Goal: Information Seeking & Learning: Learn about a topic

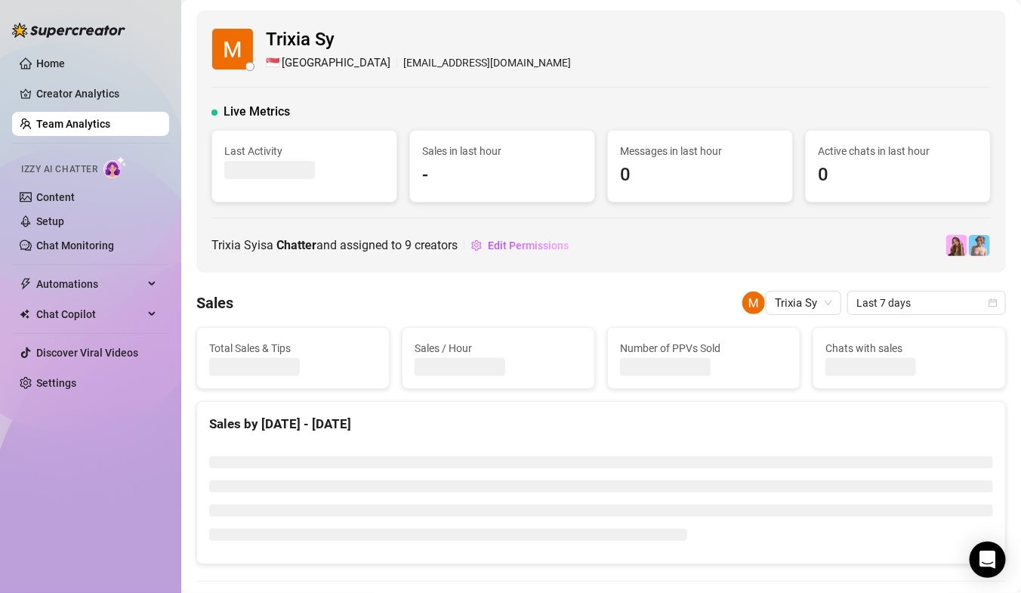
click at [40, 130] on link "Team Analytics" at bounding box center [73, 124] width 74 height 12
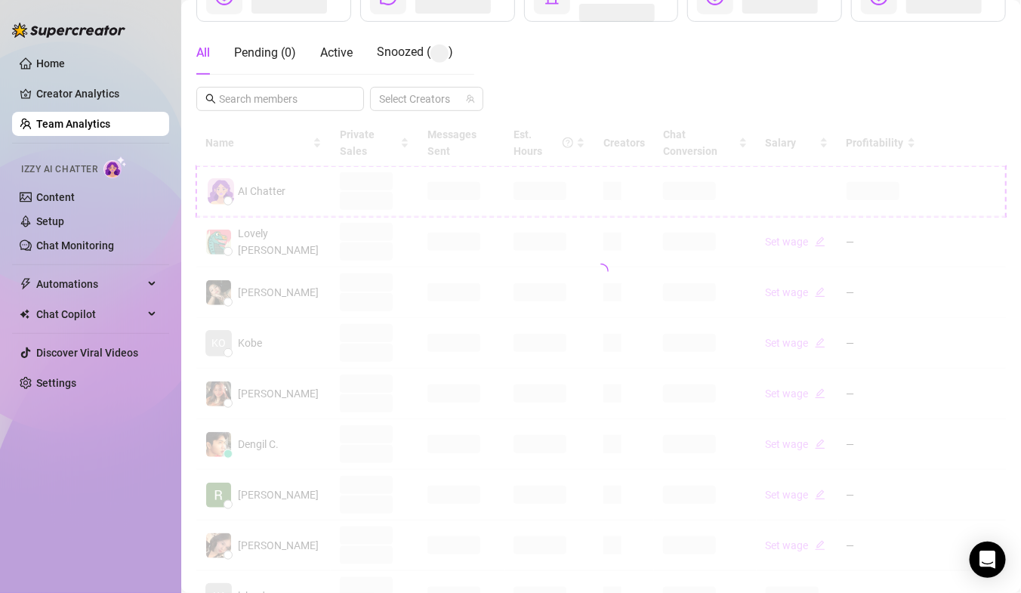
scroll to position [244, 0]
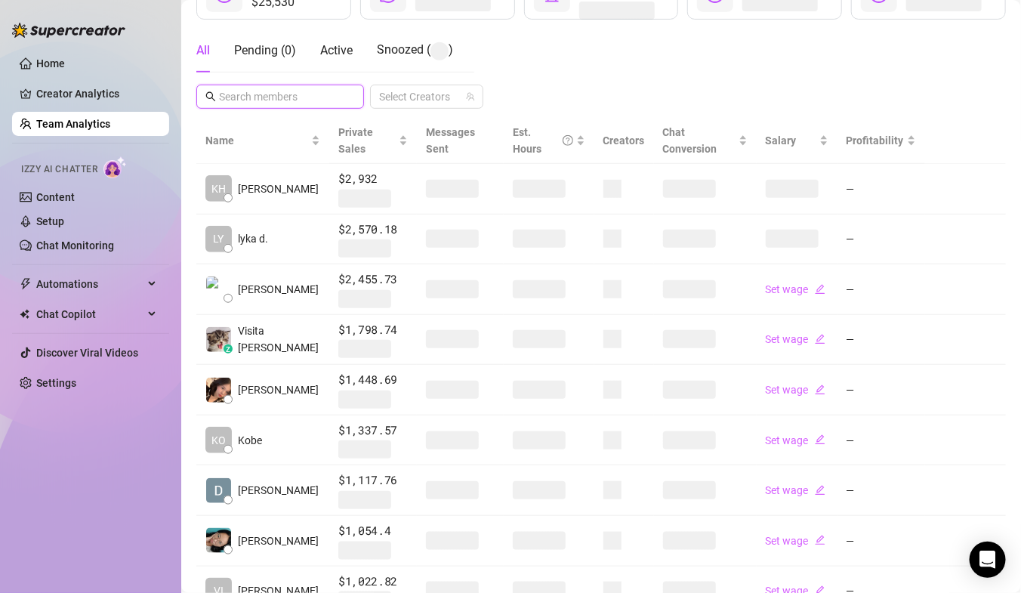
click at [256, 103] on input "text" at bounding box center [281, 96] width 124 height 17
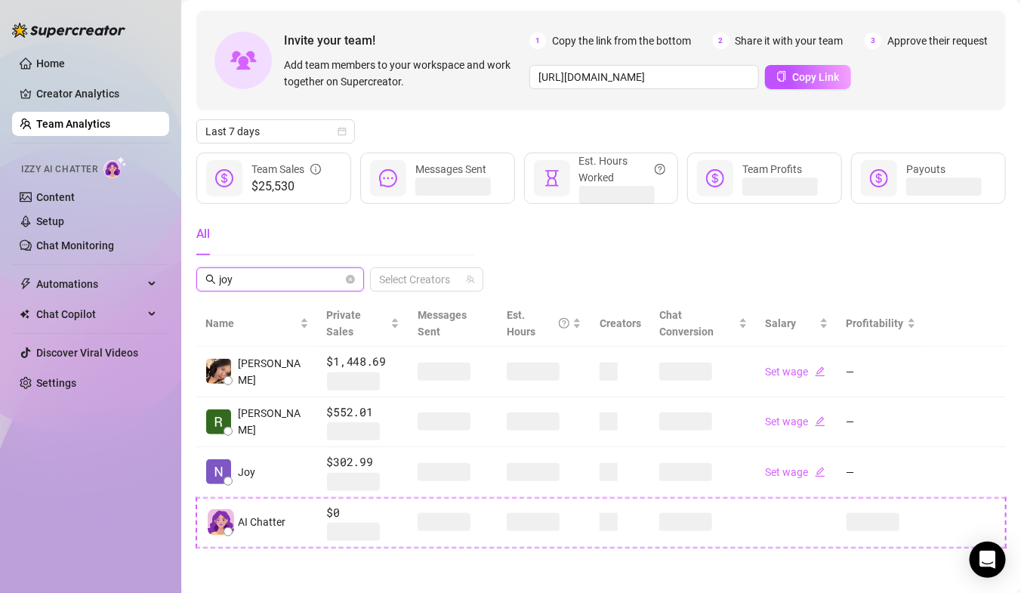
scroll to position [42, 0]
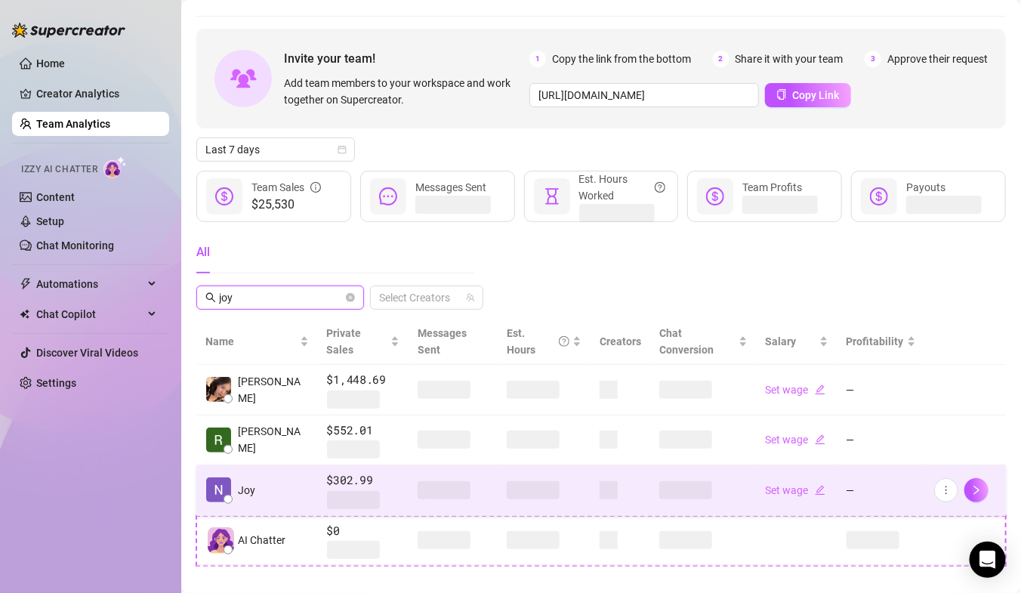
type input "joy"
click at [241, 482] on span "Joy" at bounding box center [246, 490] width 17 height 17
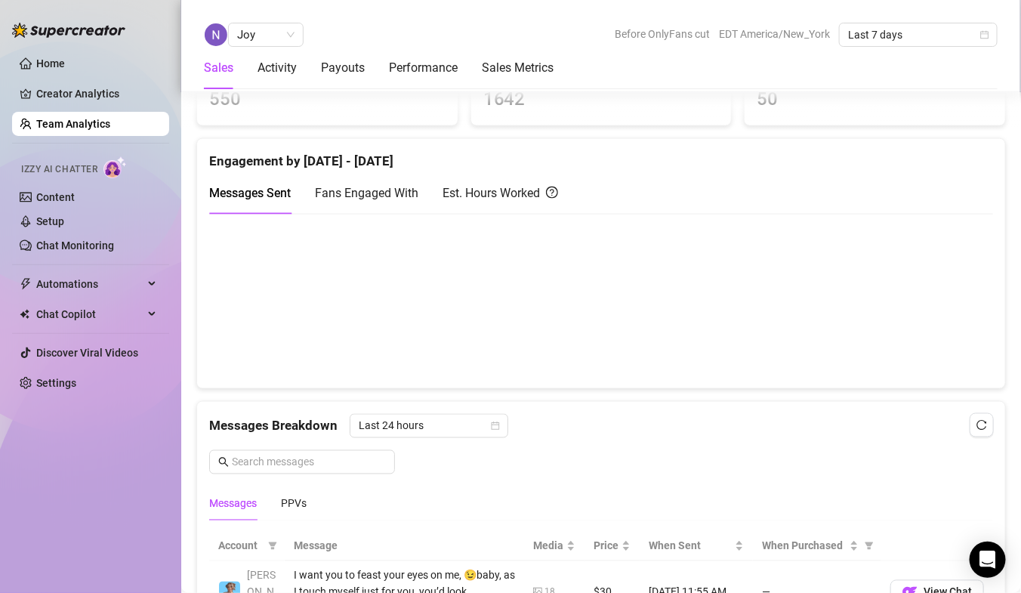
scroll to position [932, 0]
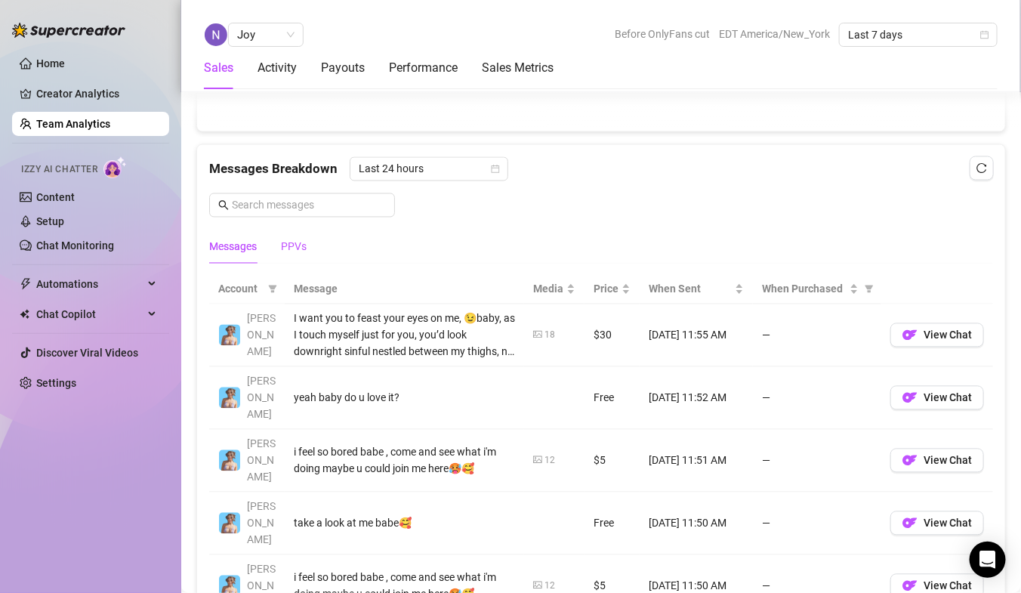
click at [295, 247] on div "PPVs" at bounding box center [294, 247] width 26 height 17
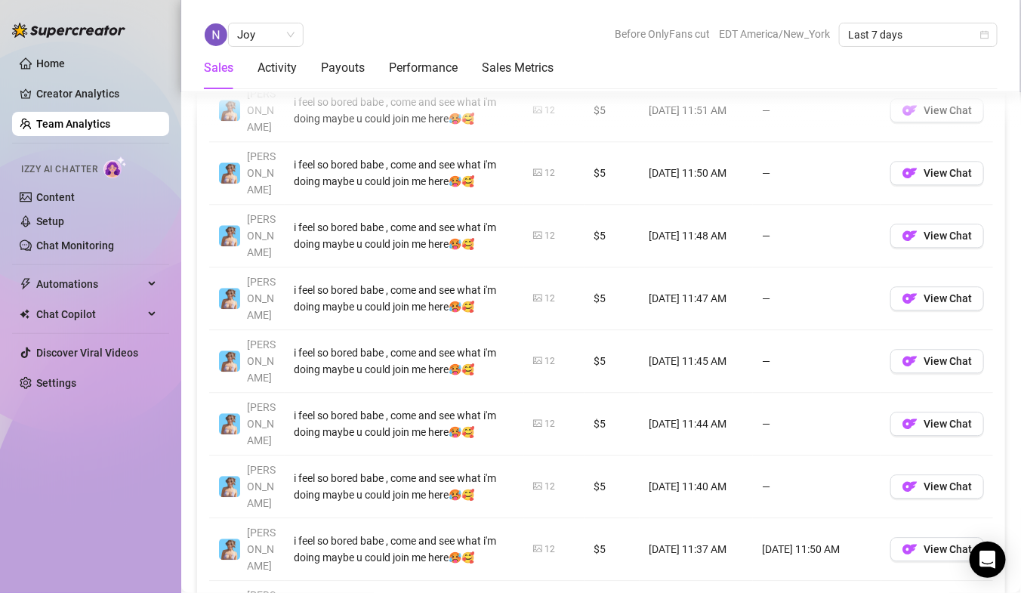
scroll to position [1284, 0]
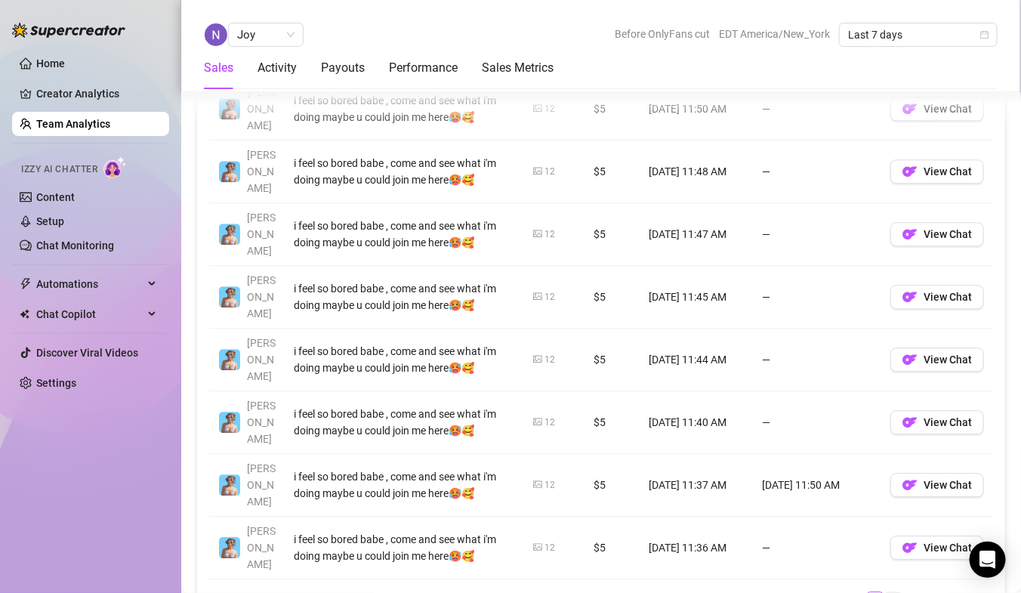
click at [895, 592] on link "2" at bounding box center [893, 600] width 17 height 17
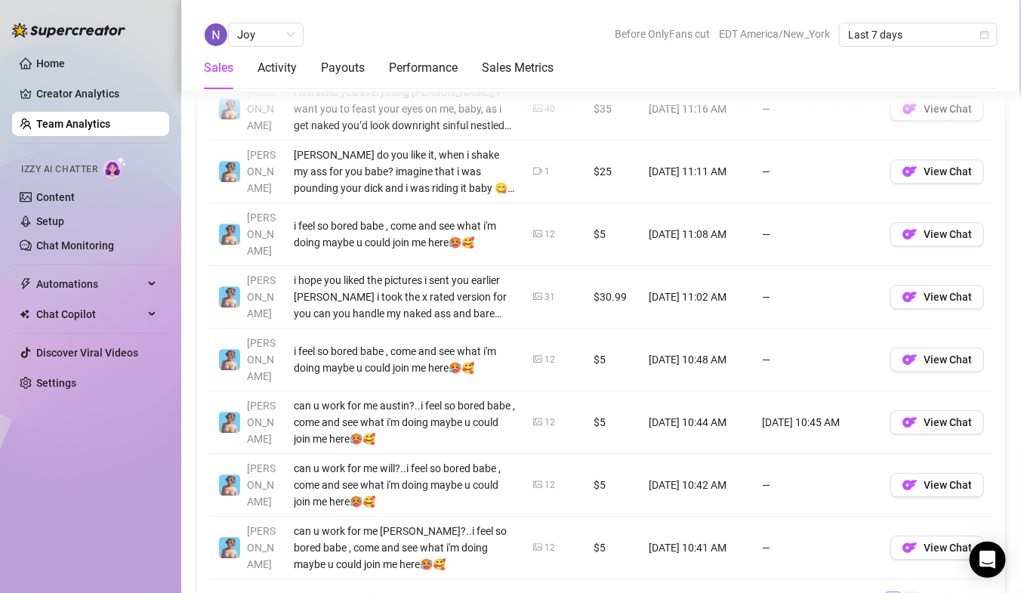
click at [913, 592] on link "3" at bounding box center [911, 600] width 17 height 17
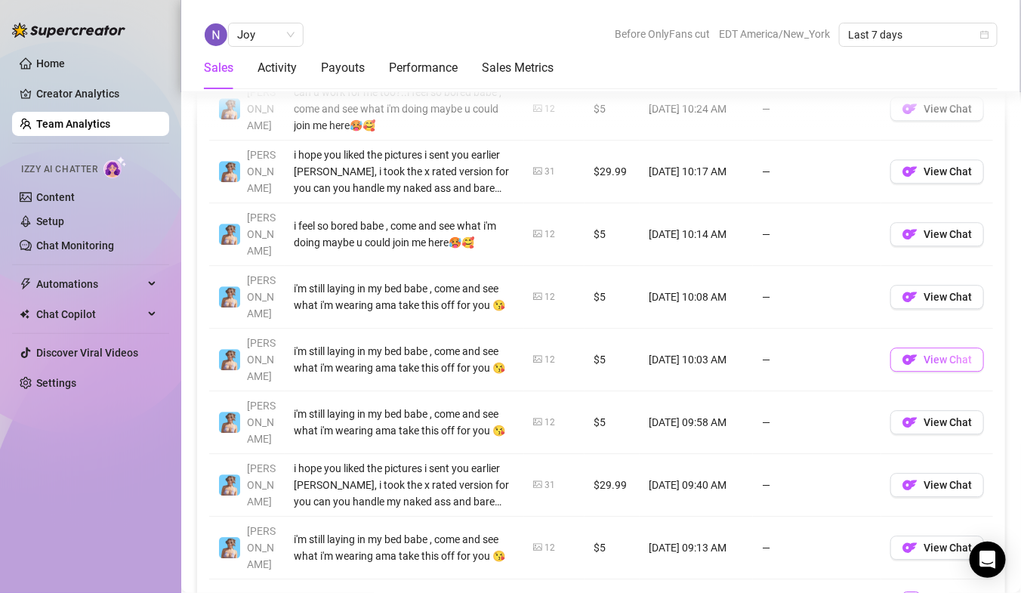
click at [937, 354] on span "View Chat" at bounding box center [948, 360] width 48 height 12
click at [938, 542] on span "View Chat" at bounding box center [948, 548] width 48 height 12
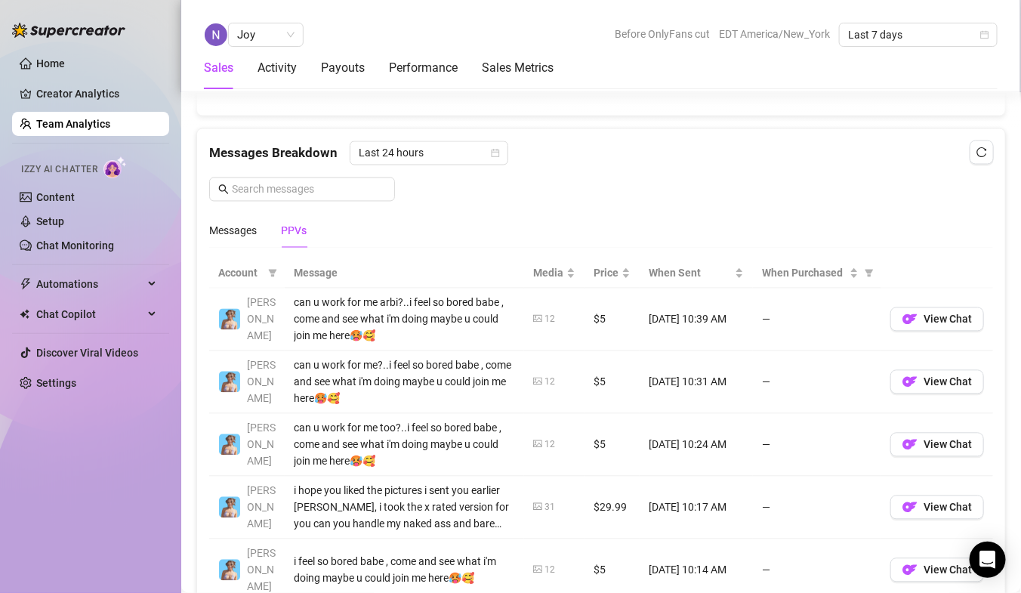
scroll to position [1027, 0]
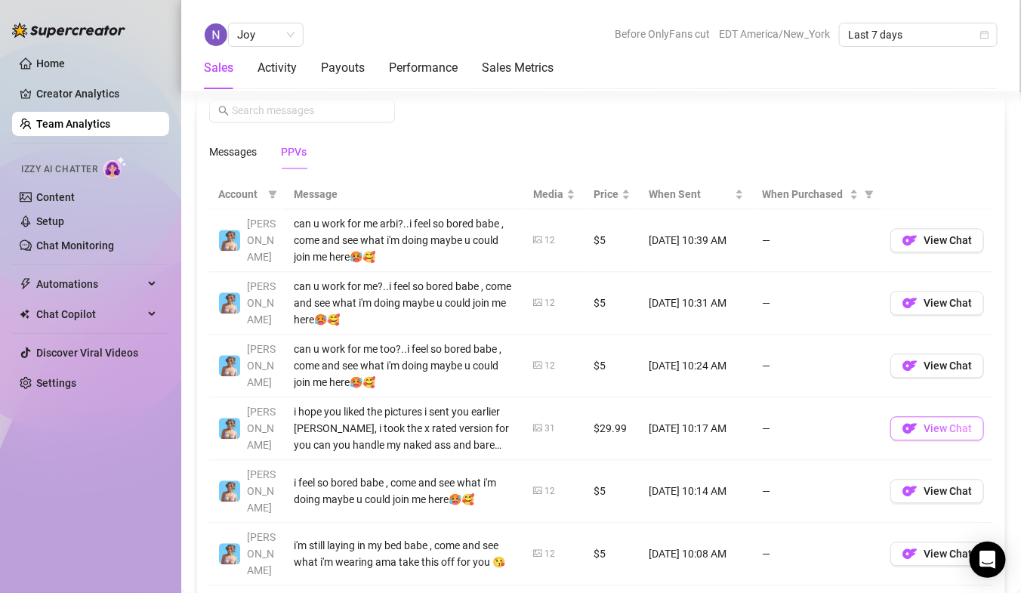
click at [943, 425] on span "View Chat" at bounding box center [948, 428] width 48 height 12
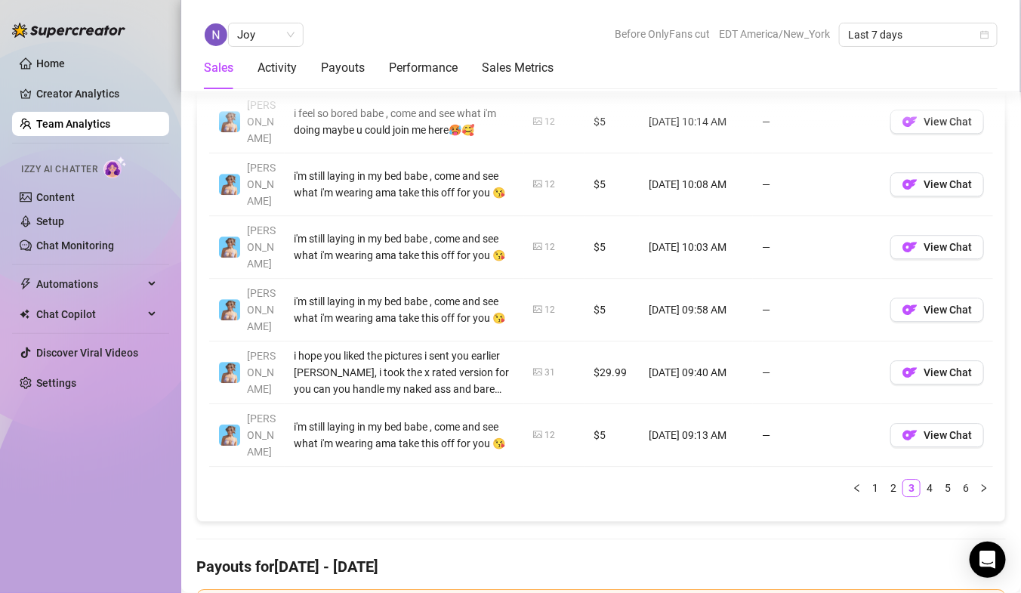
scroll to position [1456, 0]
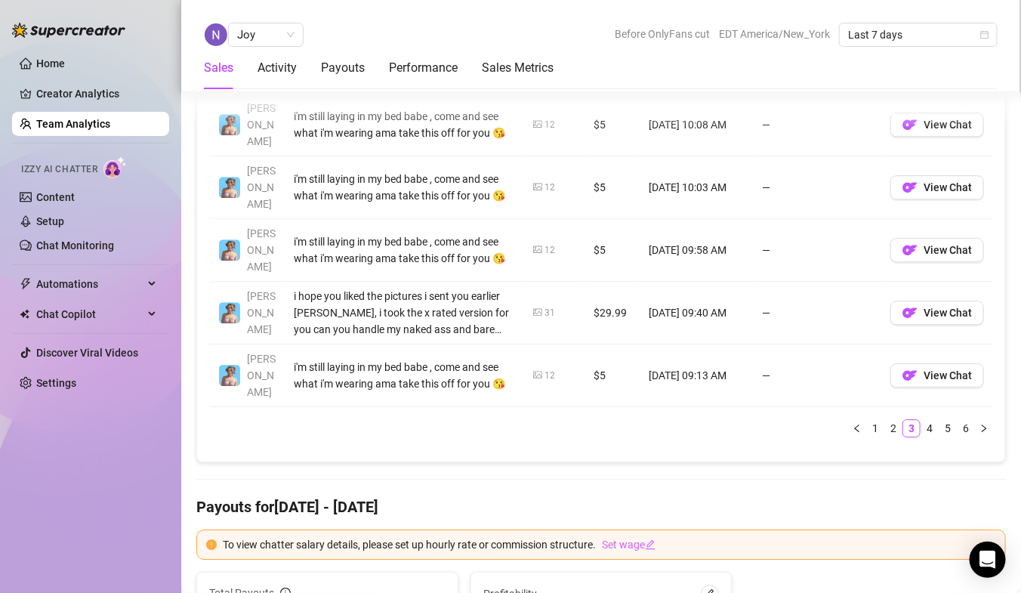
click at [932, 420] on link "4" at bounding box center [930, 428] width 17 height 17
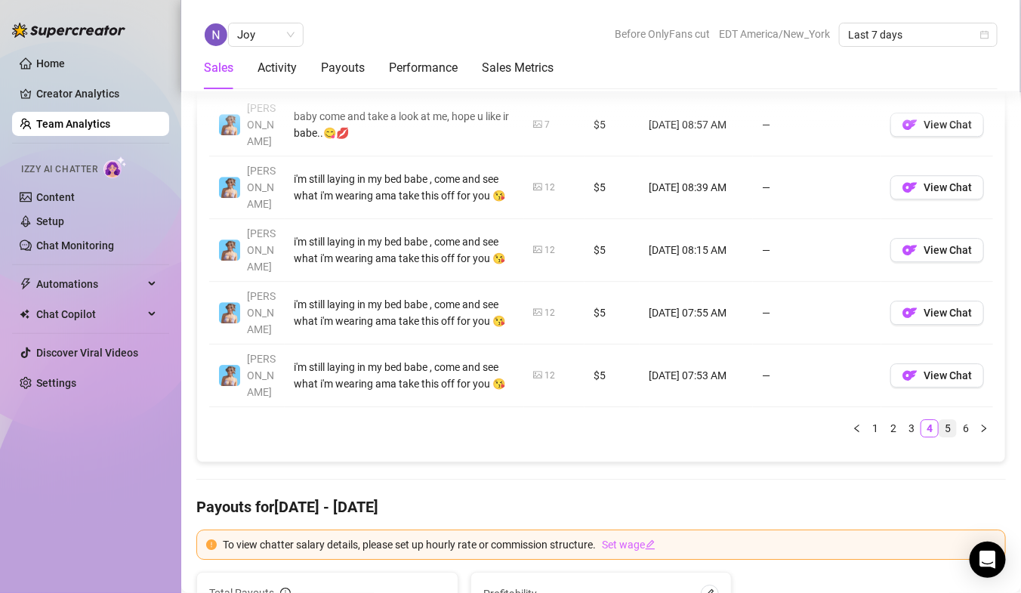
click at [945, 420] on link "5" at bounding box center [948, 428] width 17 height 17
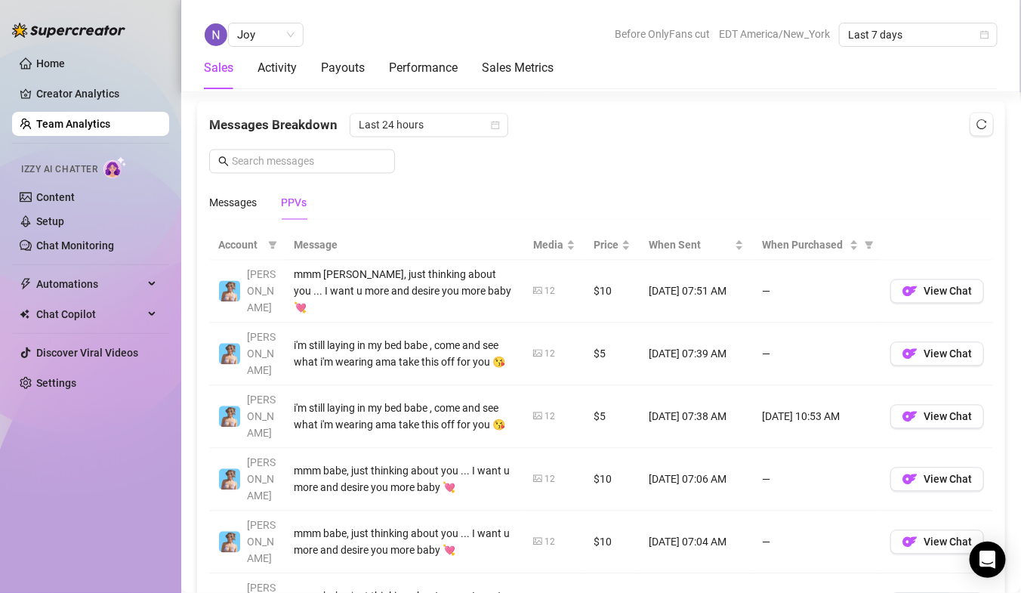
scroll to position [975, 0]
click at [216, 196] on div "Messages" at bounding box center [233, 204] width 48 height 17
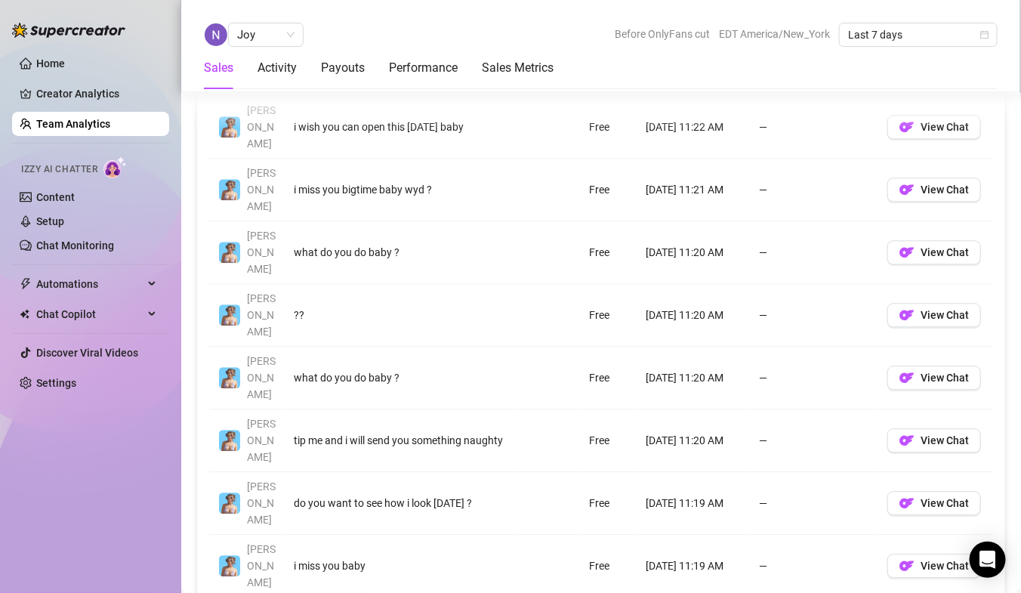
scroll to position [1219, 0]
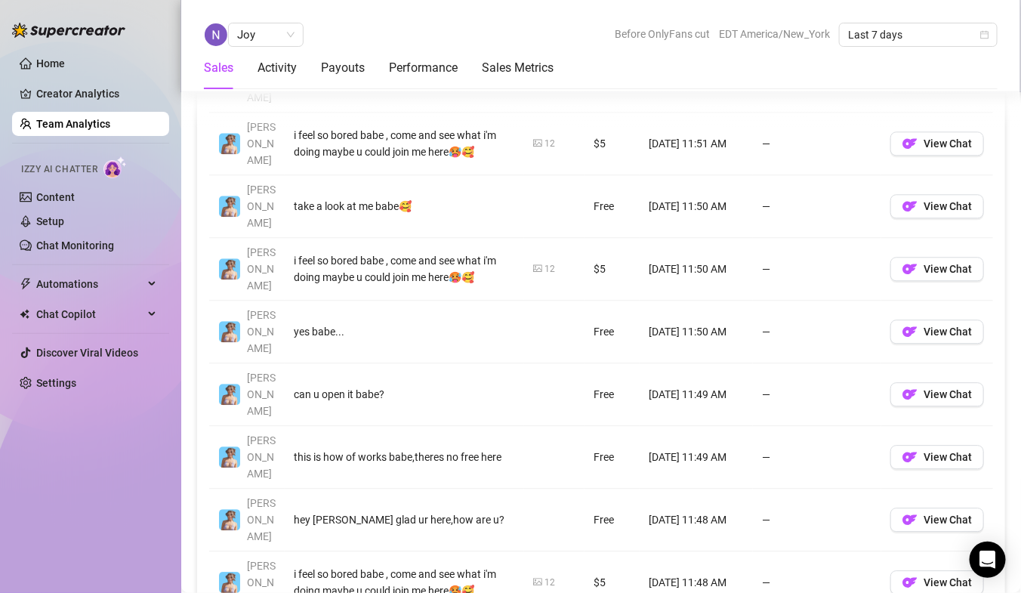
scroll to position [1253, 0]
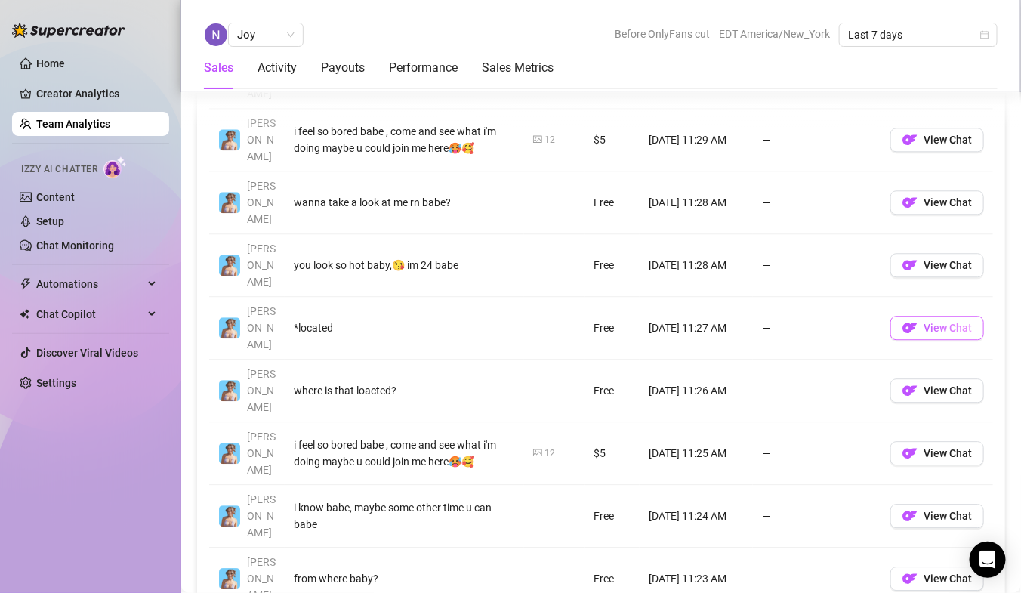
click at [966, 322] on span "View Chat" at bounding box center [948, 328] width 48 height 12
